Goal: Information Seeking & Learning: Learn about a topic

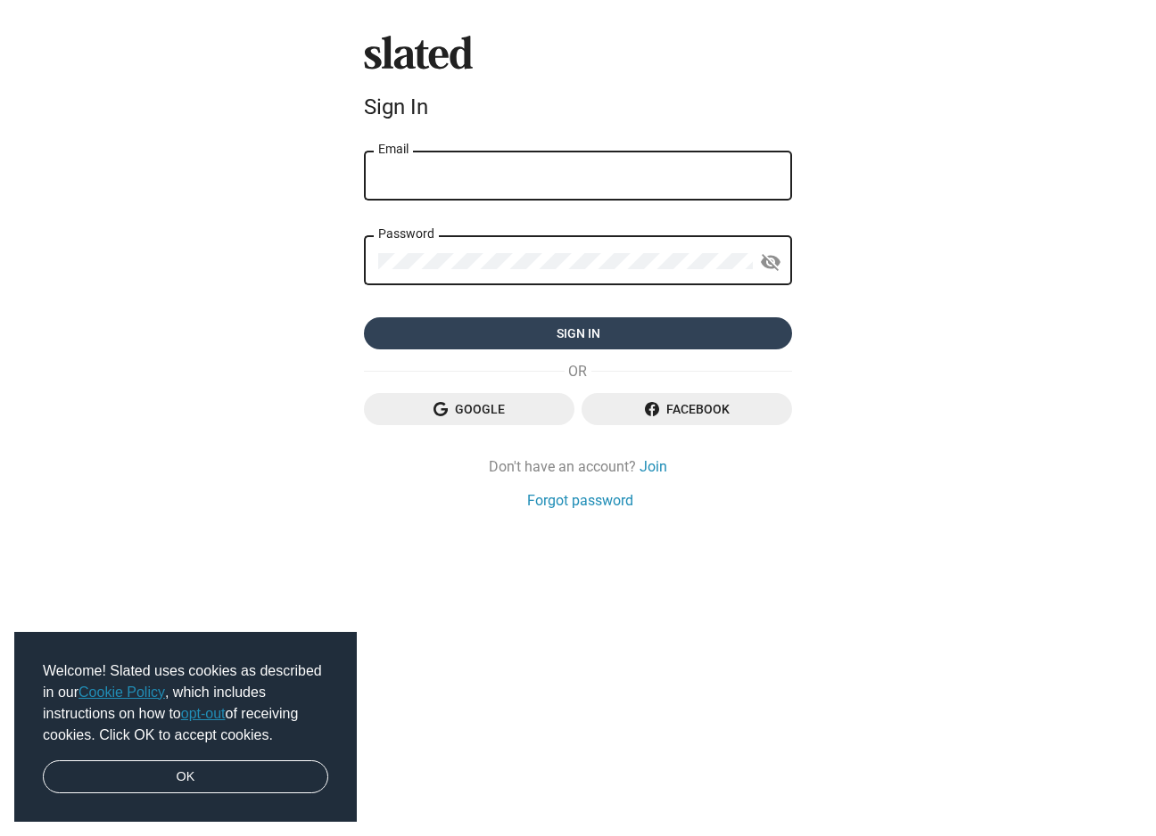
type input "[EMAIL_ADDRESS][DOMAIN_NAME]"
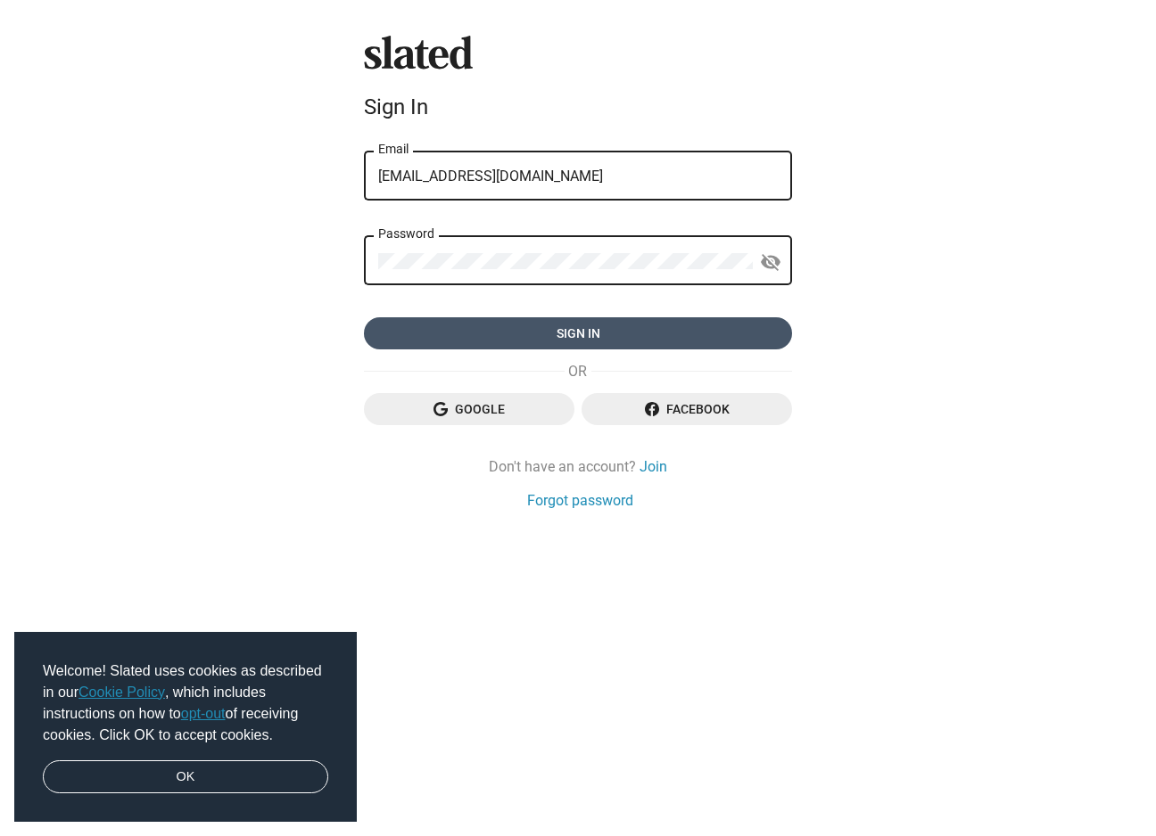
click at [681, 339] on span "Sign in" at bounding box center [578, 333] width 400 height 32
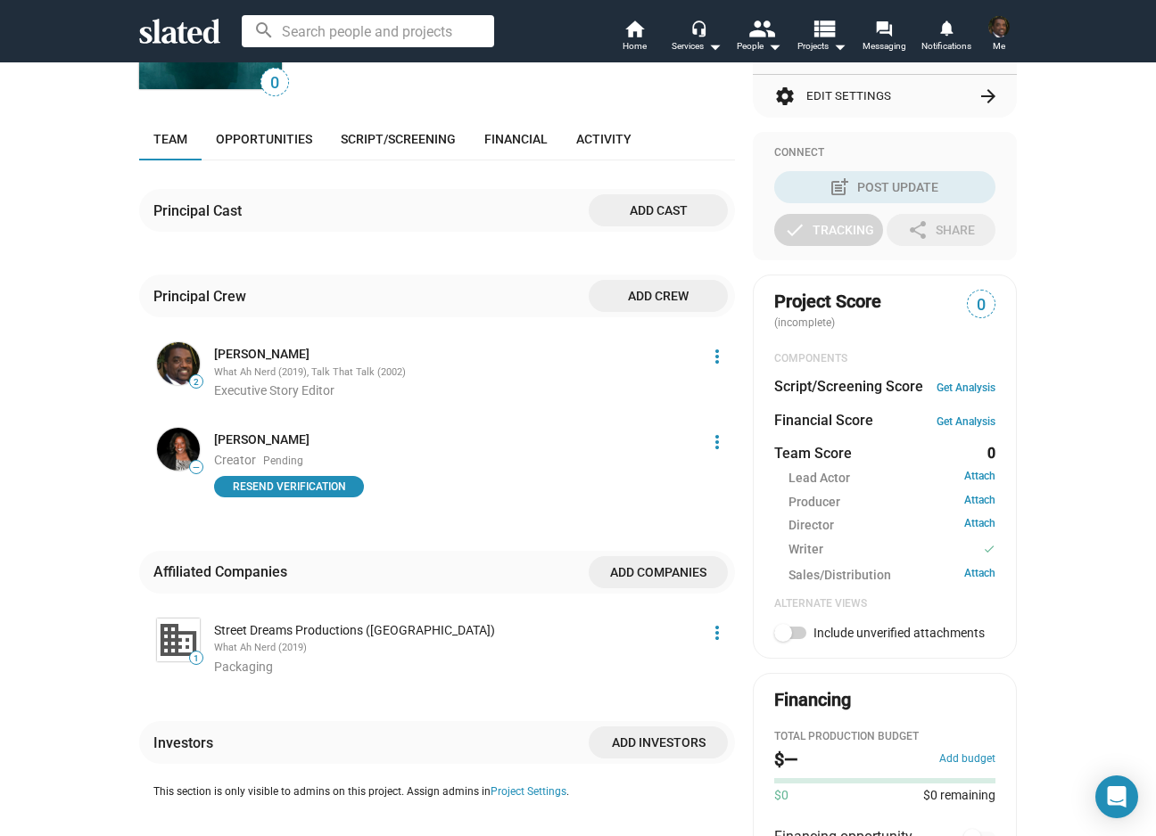
scroll to position [130, 0]
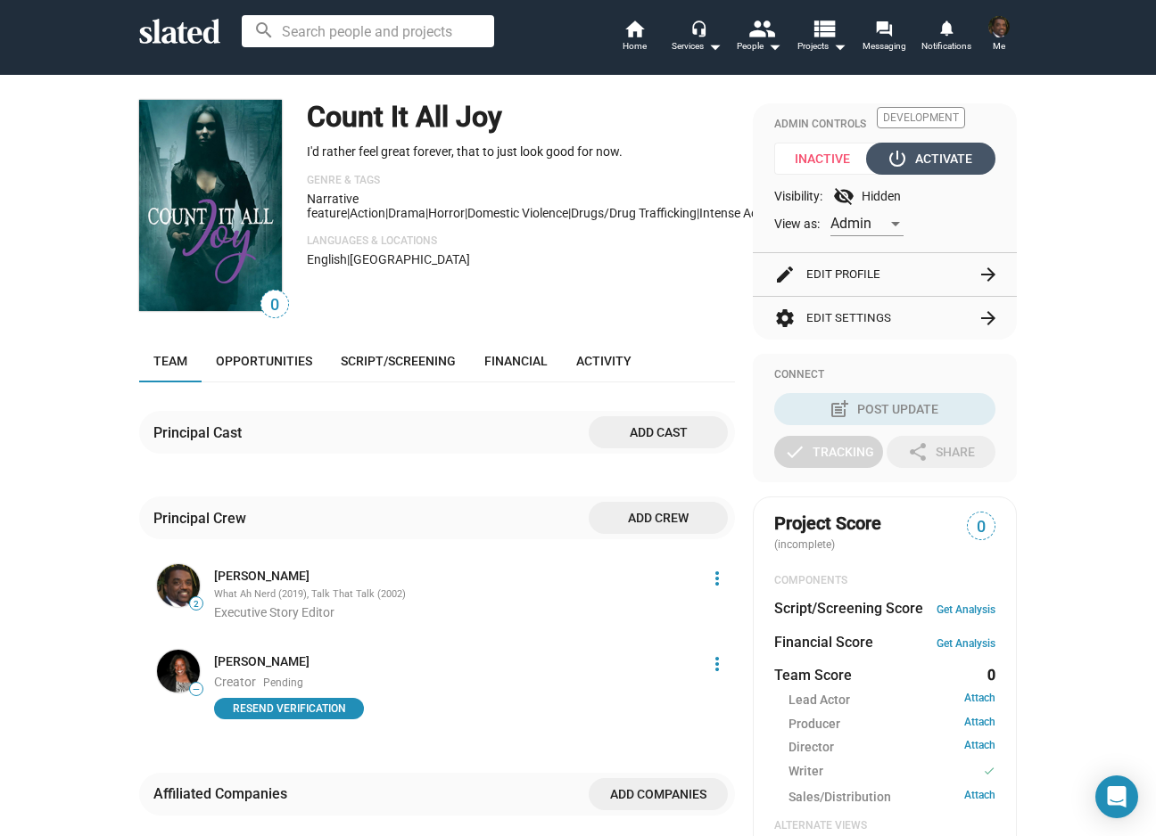
click at [893, 155] on mat-icon "power_settings_new" at bounding box center [896, 158] width 21 height 21
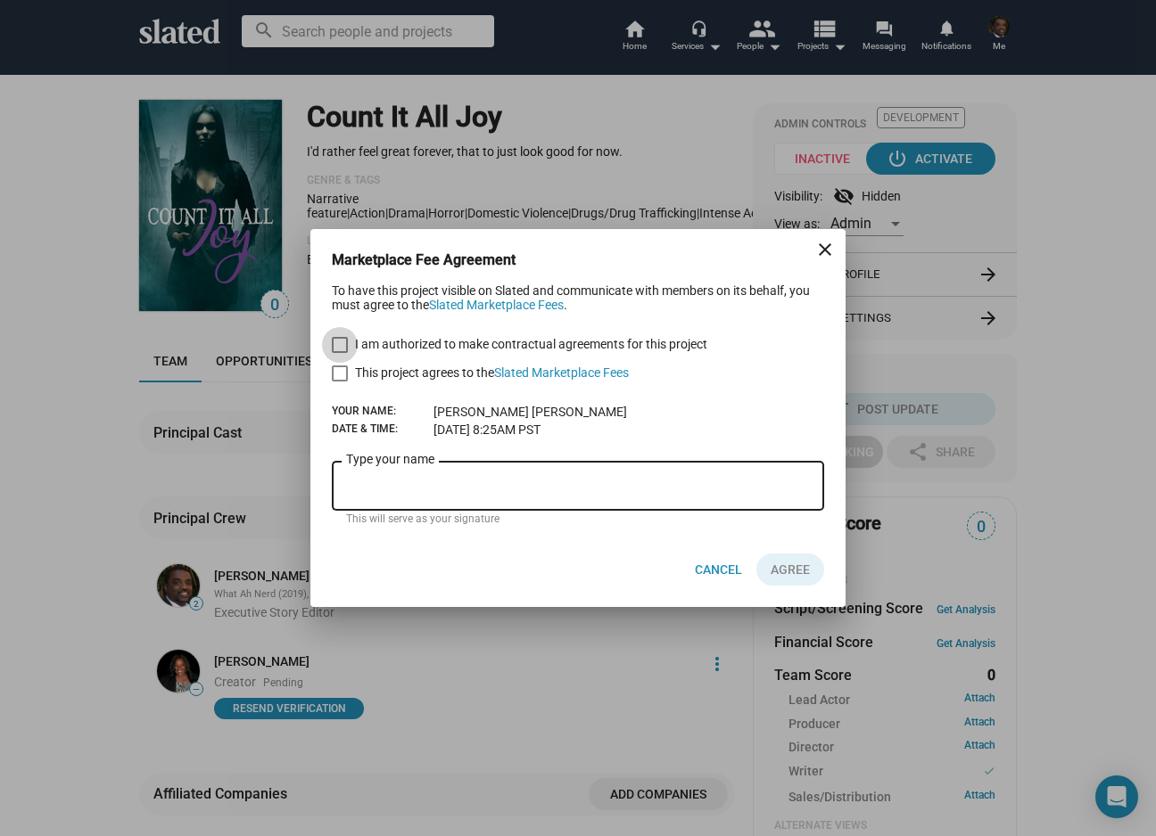
click at [332, 348] on span at bounding box center [340, 345] width 16 height 16
click at [339, 353] on input "I am authorized to make contractual agreements for this project" at bounding box center [339, 353] width 1 height 1
checkbox input "true"
click at [343, 372] on span at bounding box center [340, 374] width 16 height 16
click at [340, 382] on input "This project agrees to the Slated Marketplace Fees" at bounding box center [339, 382] width 1 height 1
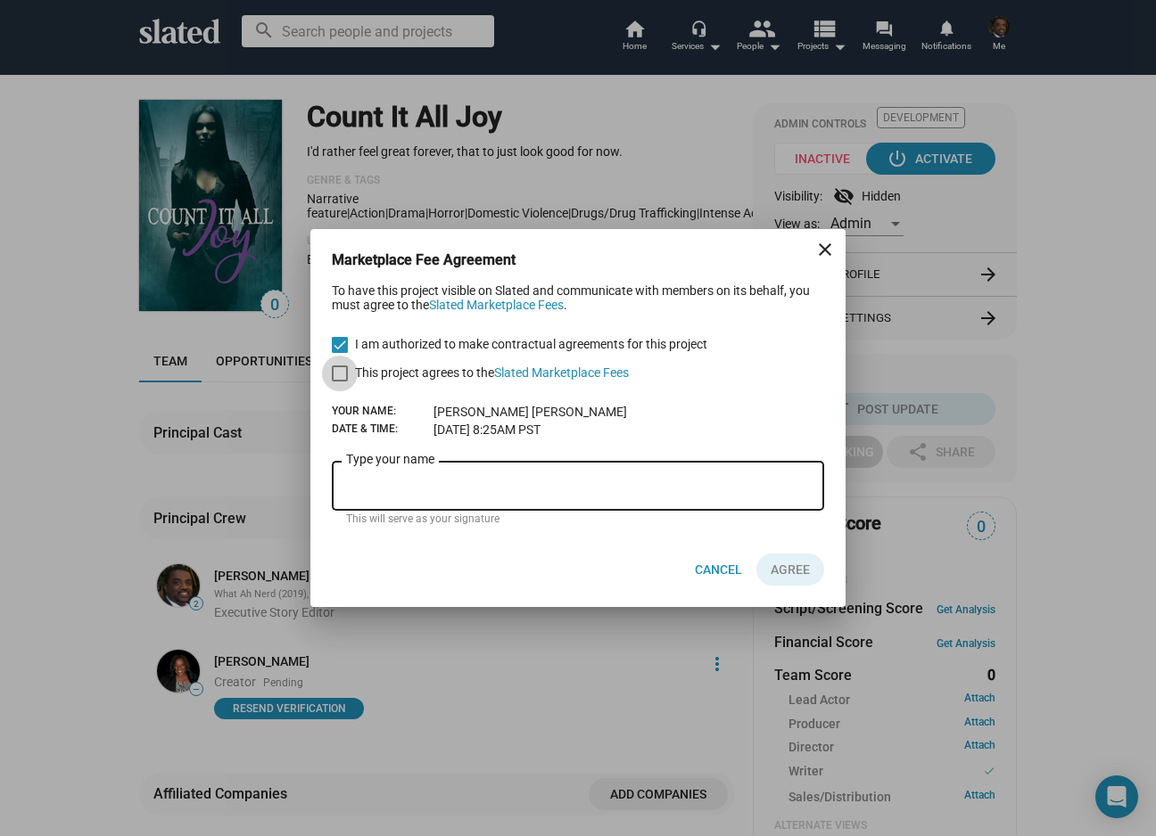
checkbox input "true"
click at [519, 304] on link "Slated Marketplace Fees" at bounding box center [496, 305] width 135 height 14
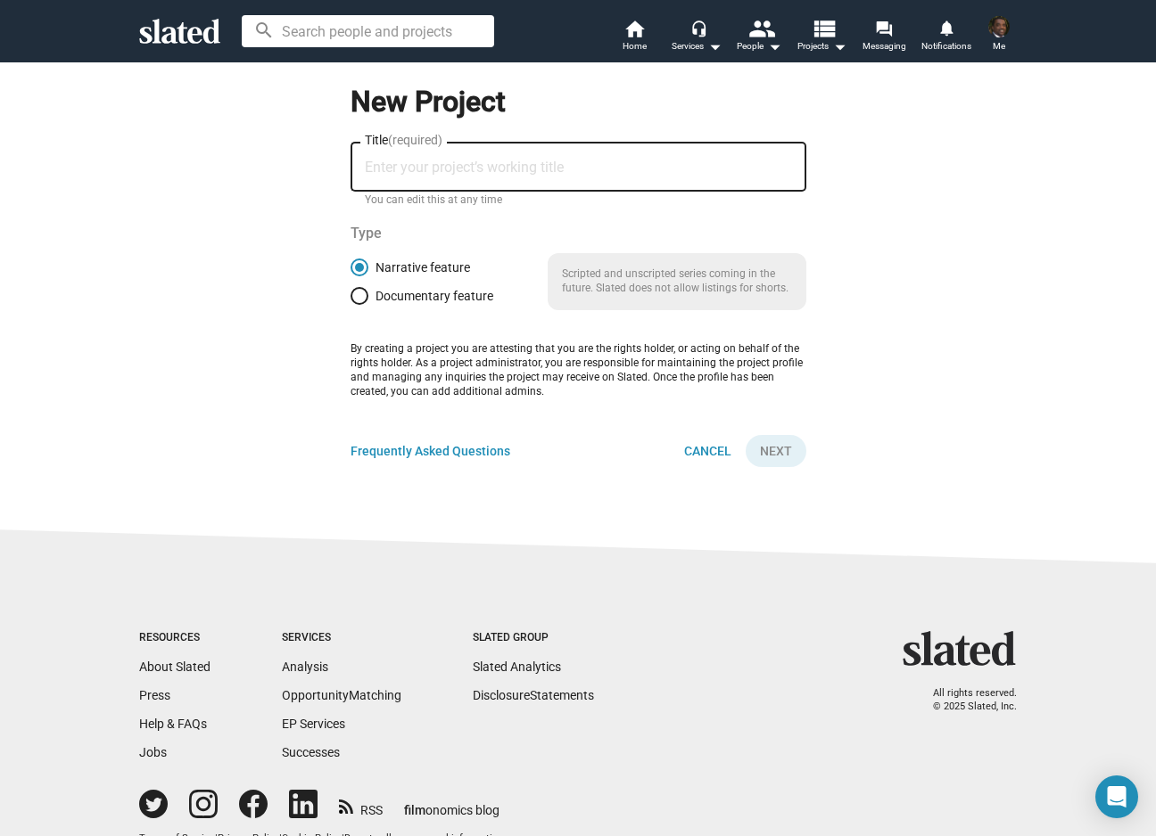
click at [1007, 34] on span at bounding box center [999, 26] width 29 height 29
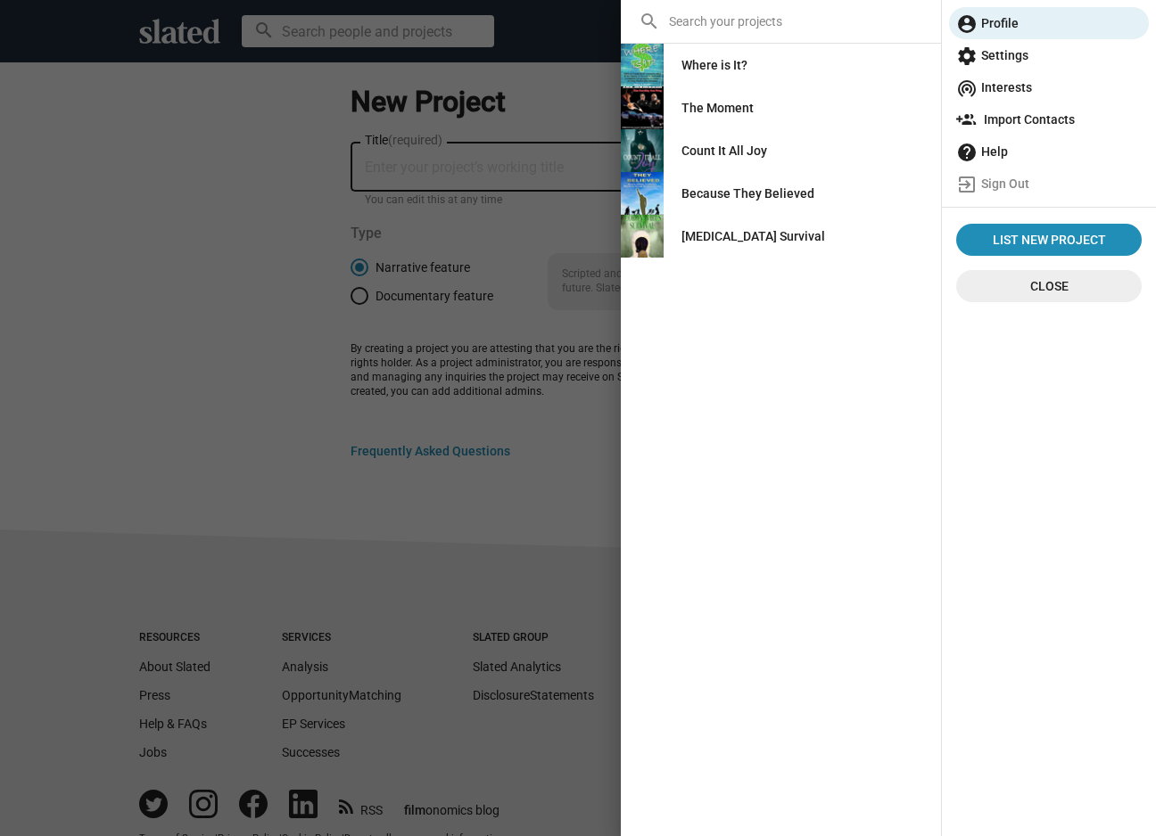
click at [733, 146] on div "Count It All Joy" at bounding box center [724, 151] width 86 height 32
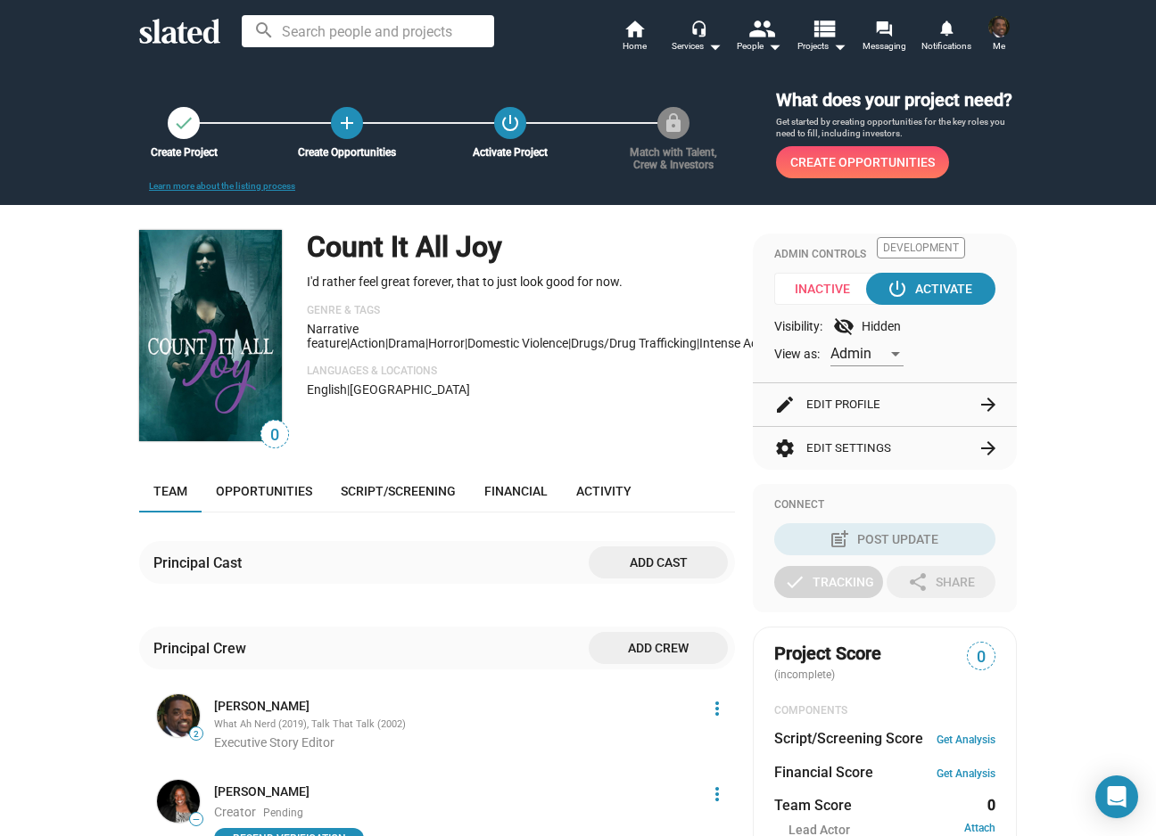
click at [946, 321] on div "Visibility: visibility_off Hidden" at bounding box center [884, 326] width 221 height 21
click at [266, 491] on span "Opportunities" at bounding box center [264, 491] width 96 height 14
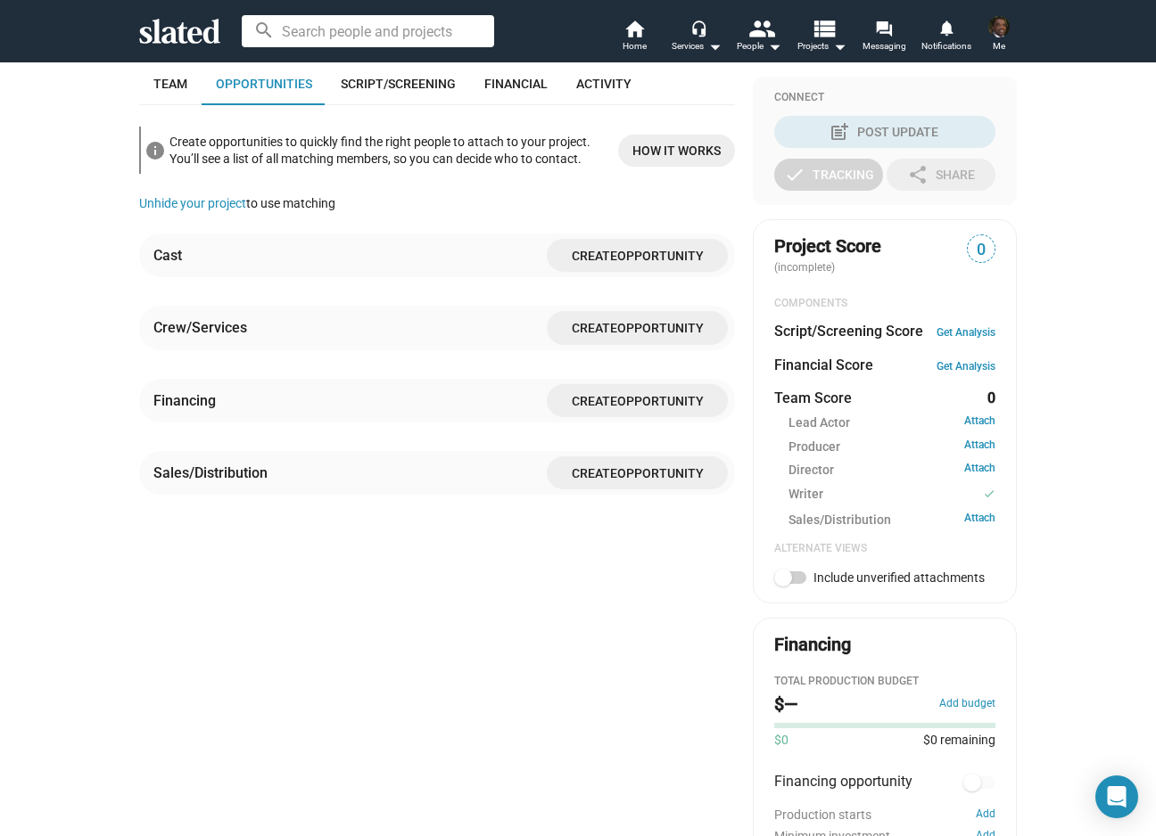
scroll to position [408, 0]
click at [391, 80] on span "Script/Screening" at bounding box center [398, 83] width 115 height 14
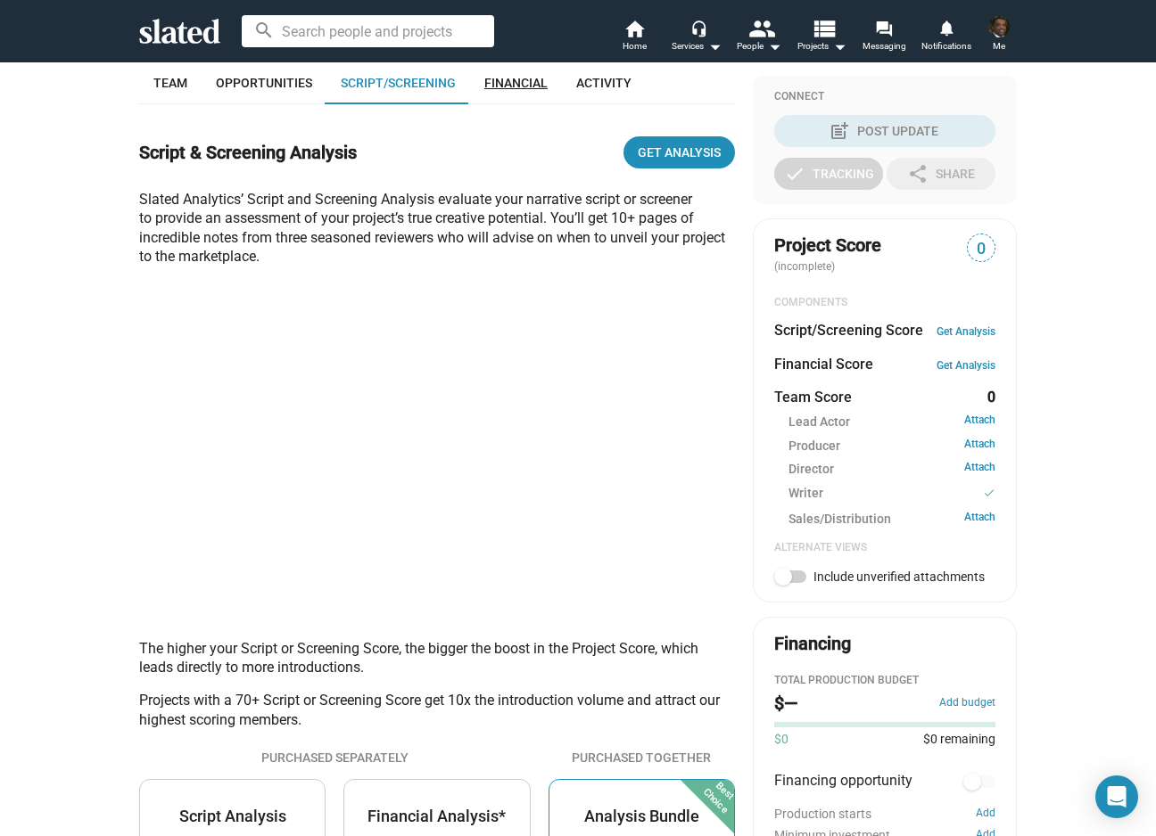
click at [499, 77] on span "Financial" at bounding box center [515, 83] width 63 height 14
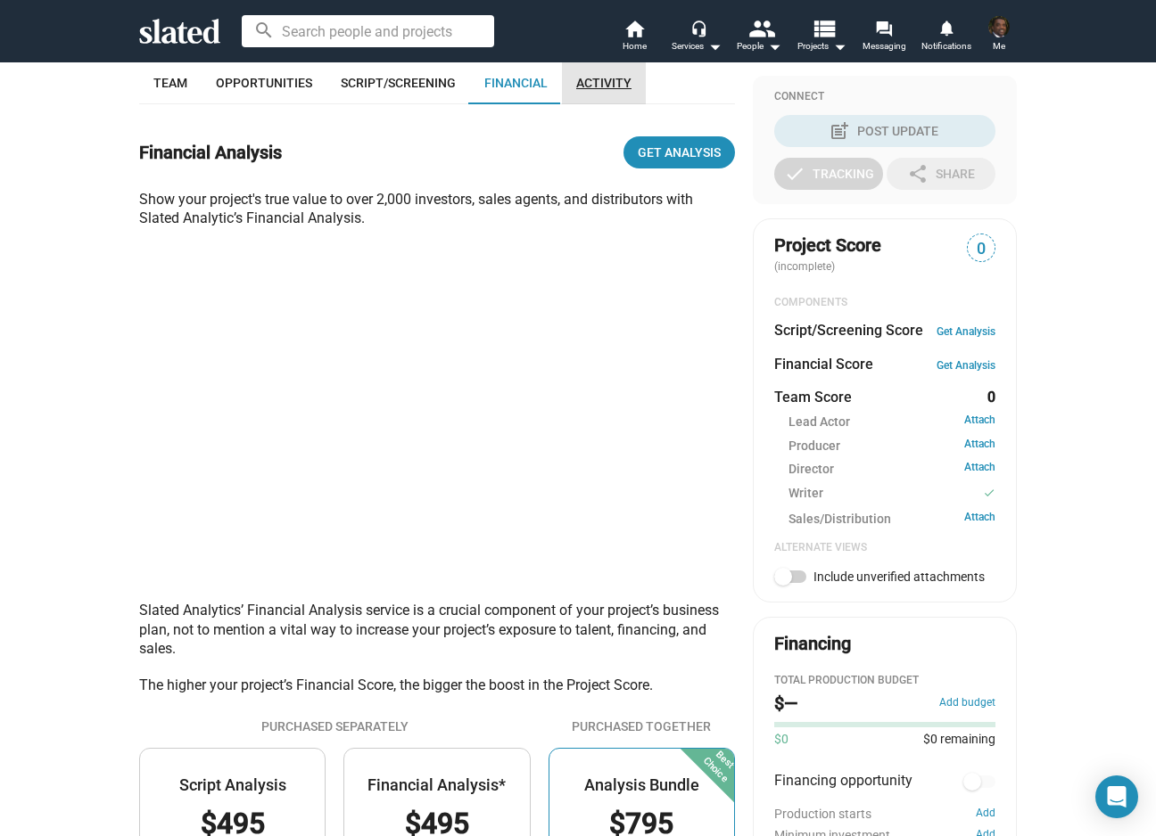
click at [609, 80] on span "Activity" at bounding box center [603, 83] width 55 height 14
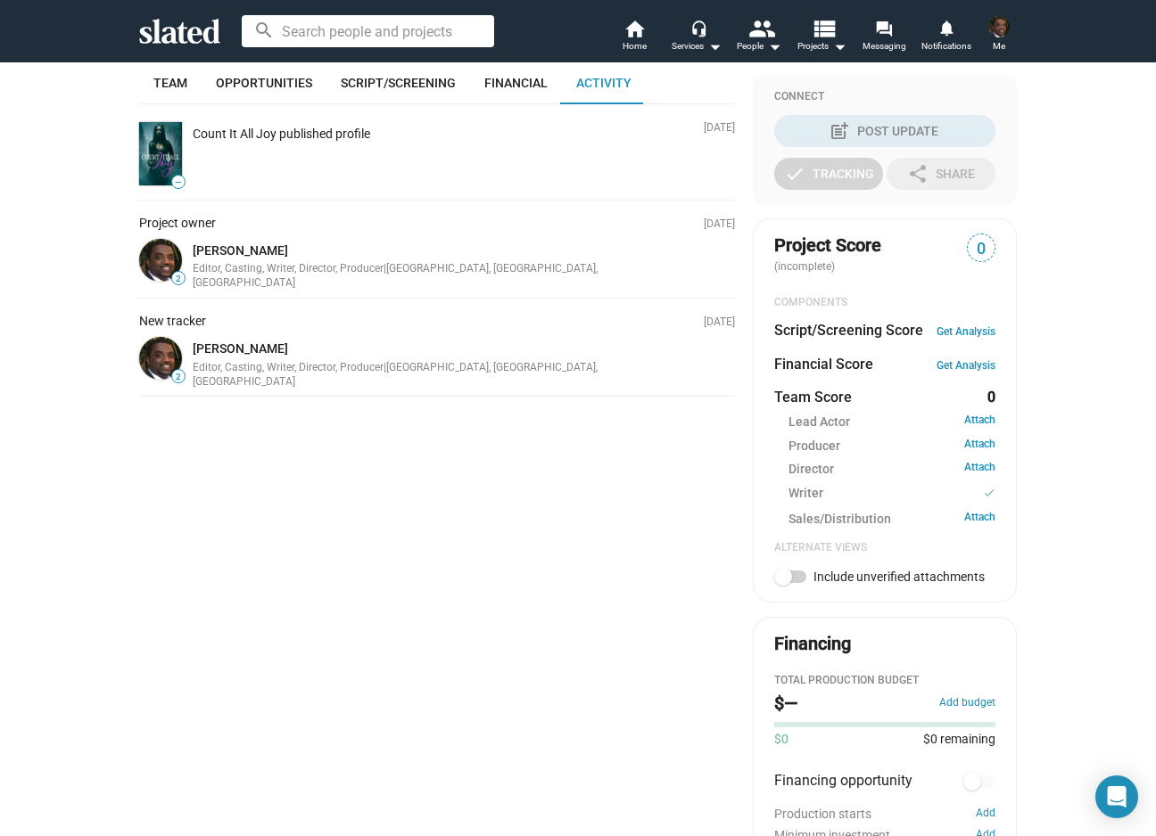
click at [156, 150] on img at bounding box center [160, 153] width 43 height 63
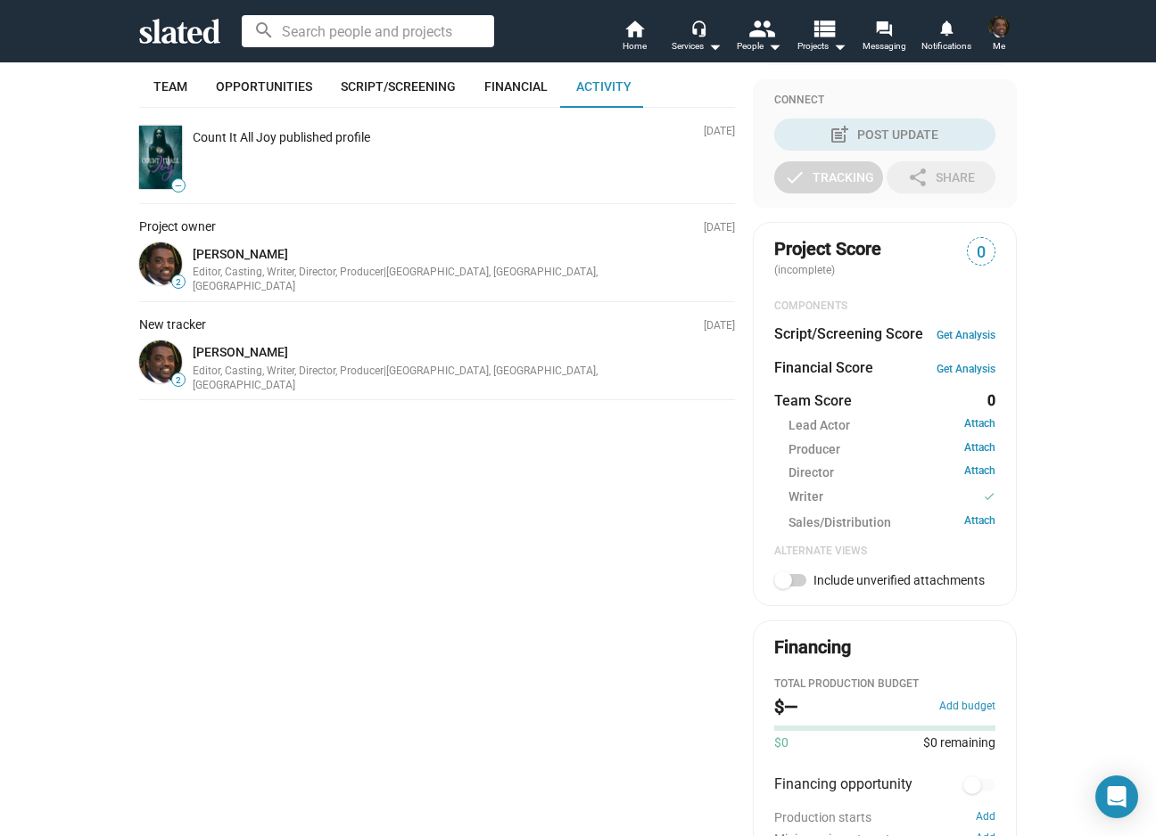
click at [156, 150] on img at bounding box center [160, 157] width 43 height 63
click at [227, 131] on div "Count It All Joy published profile" at bounding box center [281, 137] width 177 height 17
click at [155, 165] on img at bounding box center [160, 157] width 43 height 63
click at [515, 87] on span "Financial" at bounding box center [515, 86] width 63 height 14
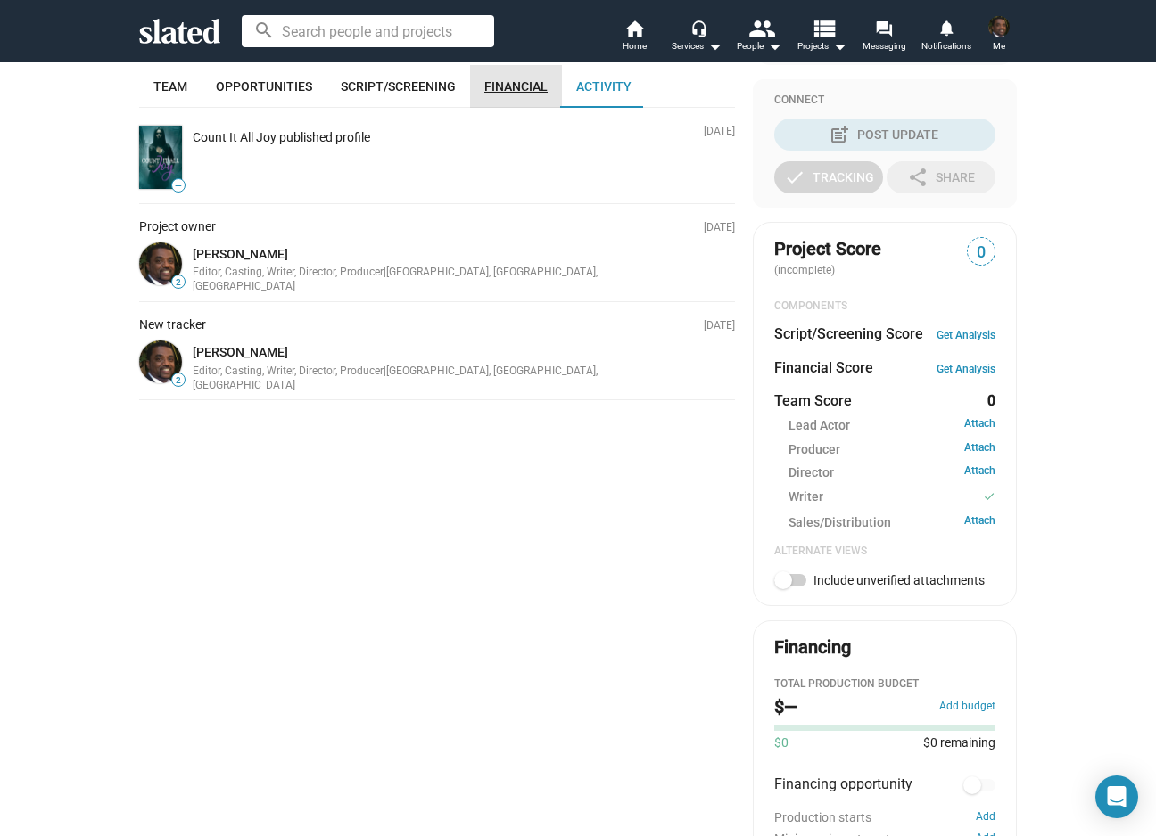
scroll to position [408, 0]
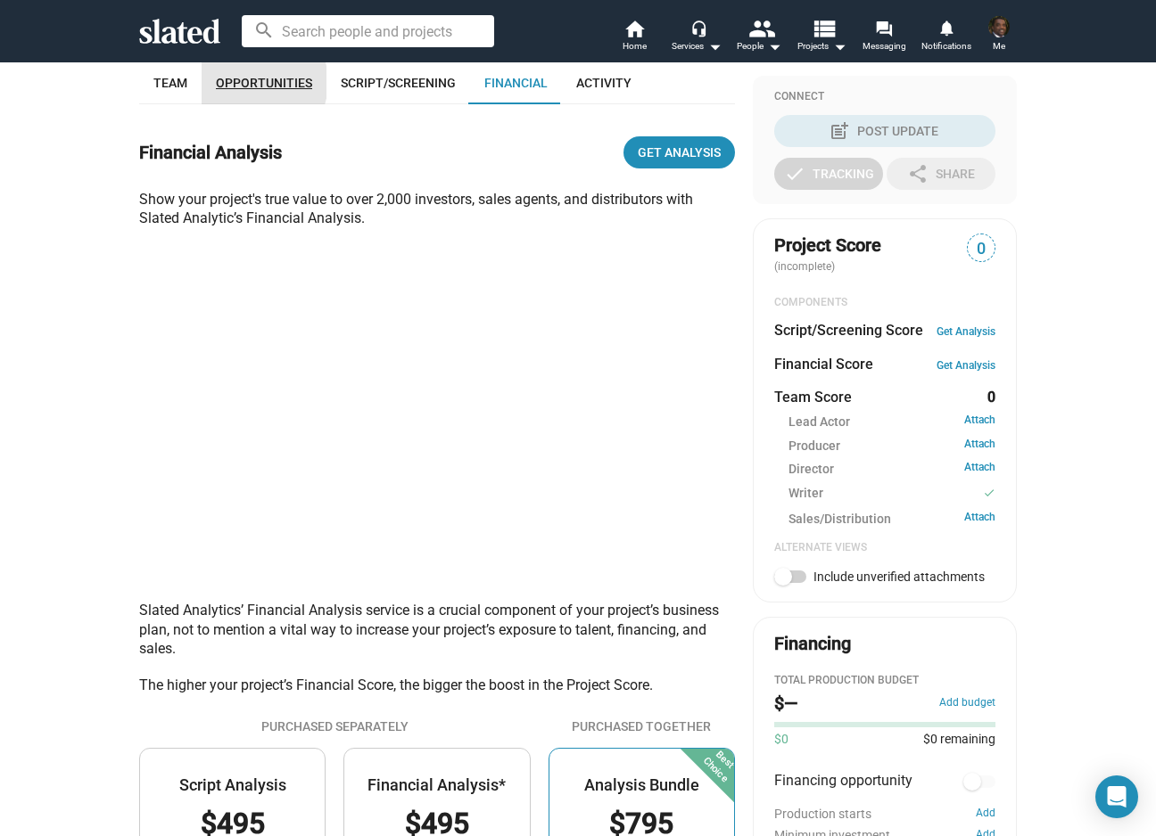
click at [245, 82] on span "Opportunities" at bounding box center [264, 83] width 96 height 14
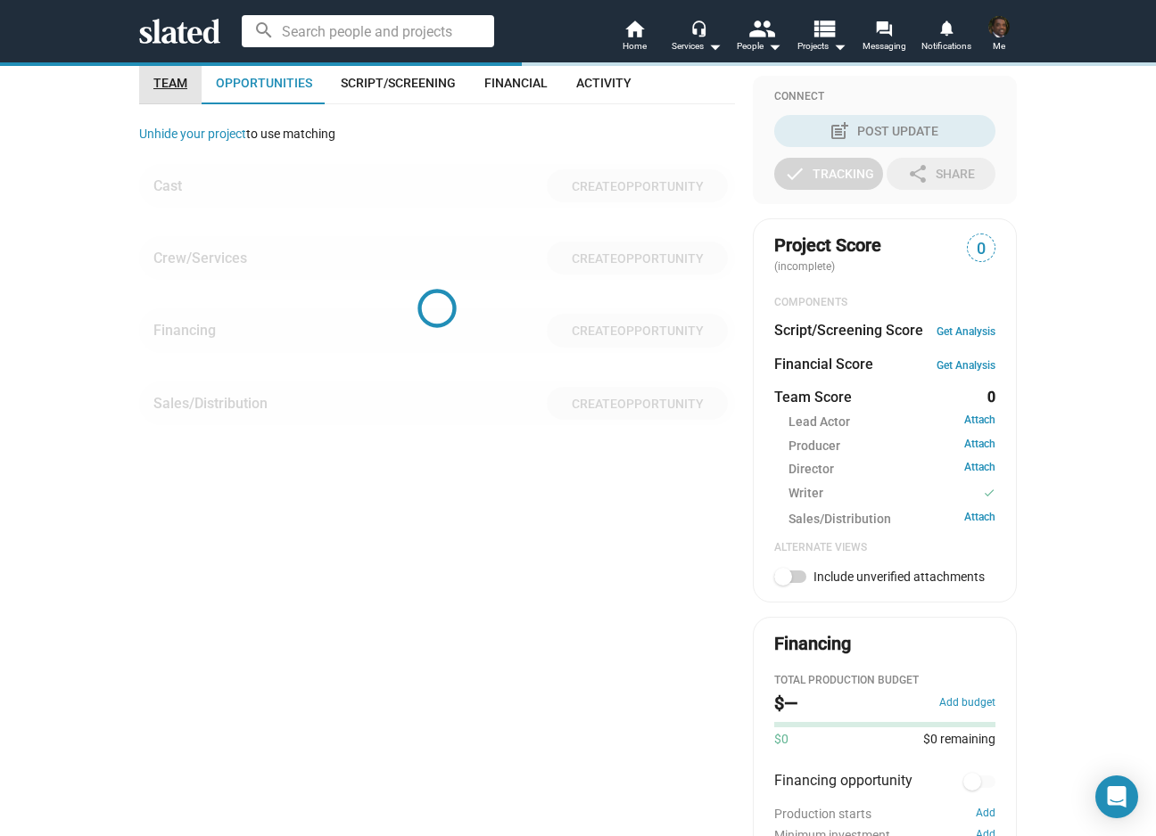
click at [163, 79] on span "Team" at bounding box center [170, 83] width 34 height 14
